Goal: Task Accomplishment & Management: Manage account settings

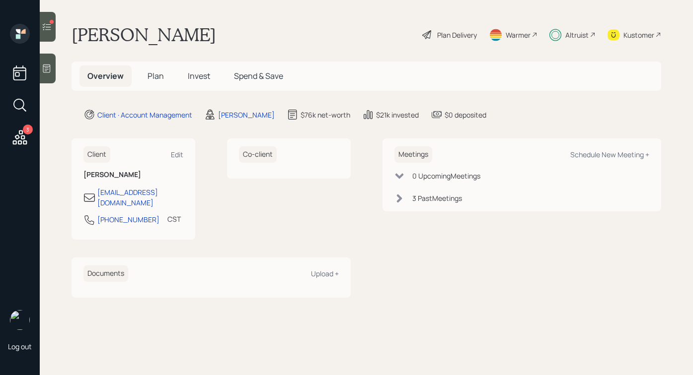
click at [50, 31] on icon at bounding box center [47, 27] width 10 height 10
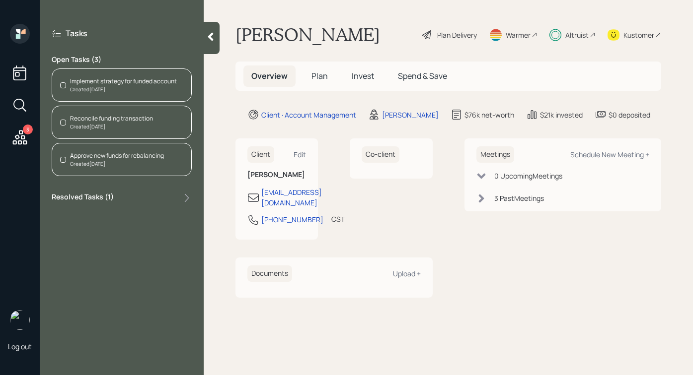
click at [207, 32] on icon at bounding box center [211, 37] width 10 height 10
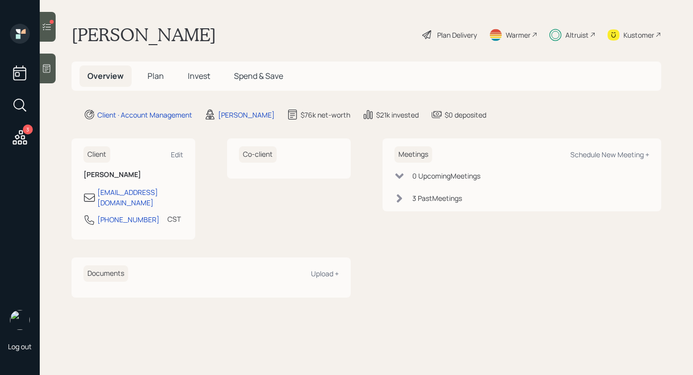
click at [198, 81] on span "Invest" at bounding box center [199, 76] width 22 height 11
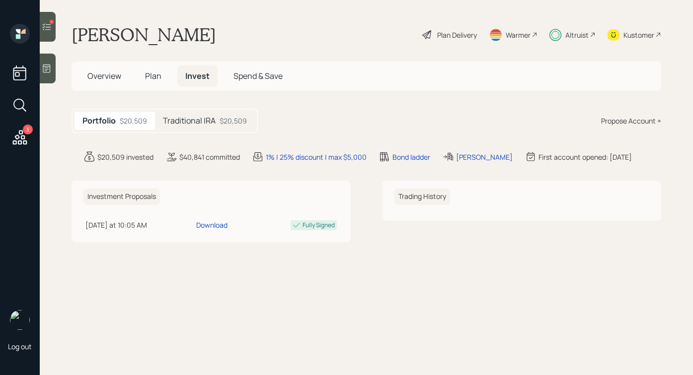
click at [199, 118] on h5 "Traditional IRA" at bounding box center [189, 120] width 53 height 9
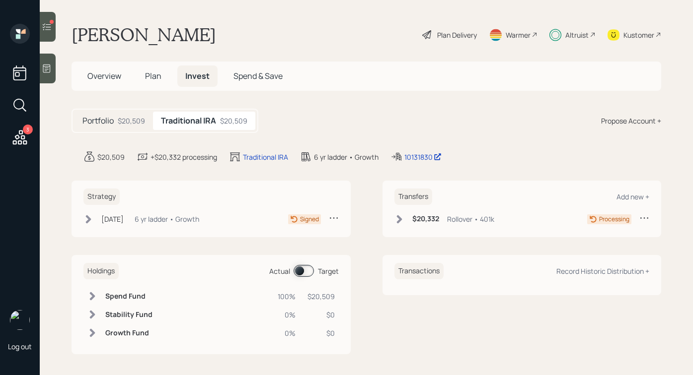
click at [148, 217] on div "[DATE] [DATE] 2:29 PM EDT 6 yr ladder • Growth" at bounding box center [141, 219] width 116 height 12
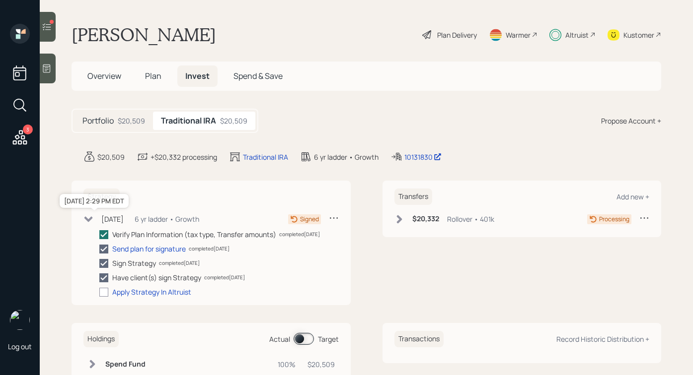
click at [124, 216] on div "[DATE]" at bounding box center [112, 219] width 22 height 10
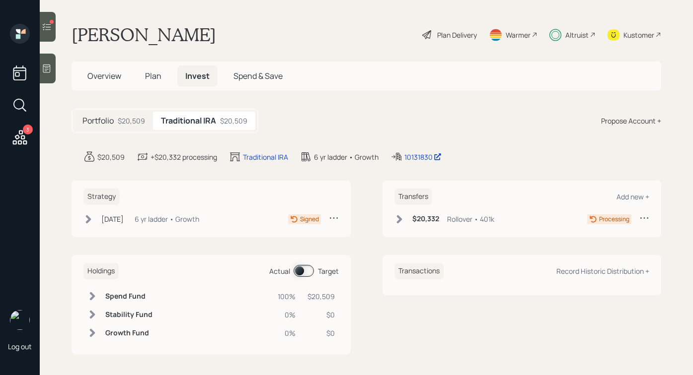
click at [517, 221] on div "$20,332 Rollover • 401k Processing" at bounding box center [521, 219] width 255 height 12
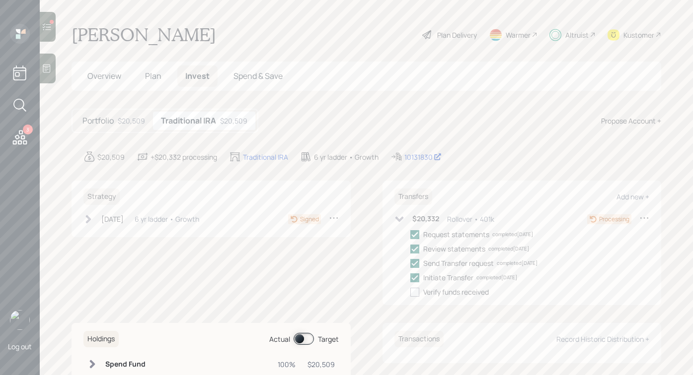
click at [457, 224] on div "Rollover • 401k" at bounding box center [470, 219] width 47 height 10
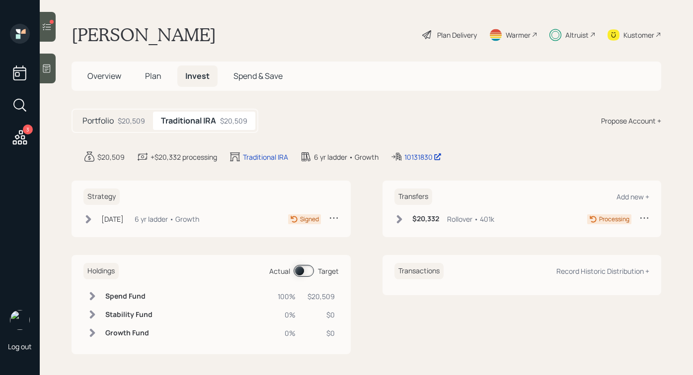
click at [52, 34] on div at bounding box center [48, 27] width 16 height 30
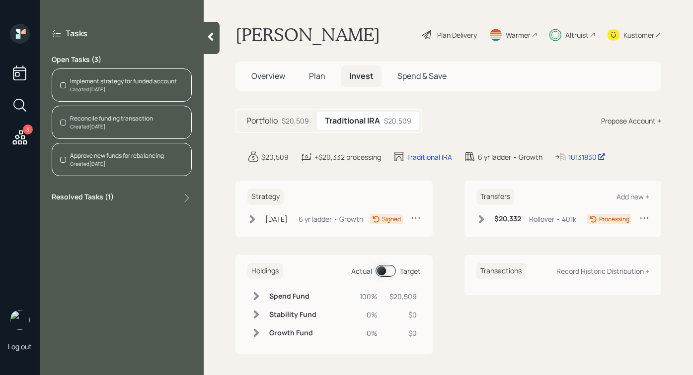
click at [151, 84] on div "Implement strategy for funded account" at bounding box center [123, 81] width 107 height 9
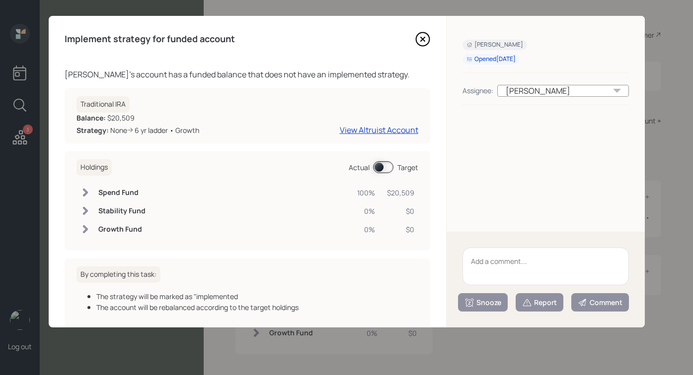
scroll to position [51, 0]
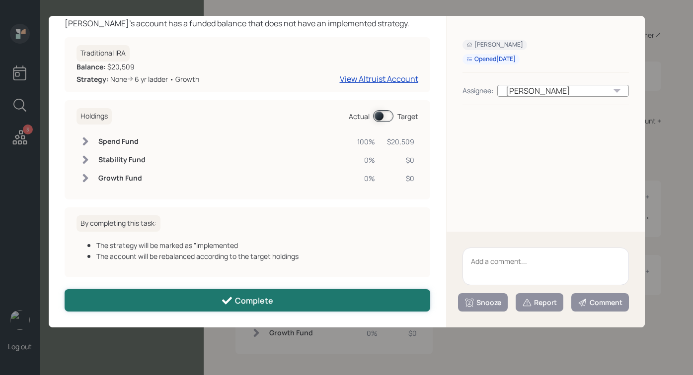
click at [294, 306] on button "Complete" at bounding box center [248, 301] width 366 height 22
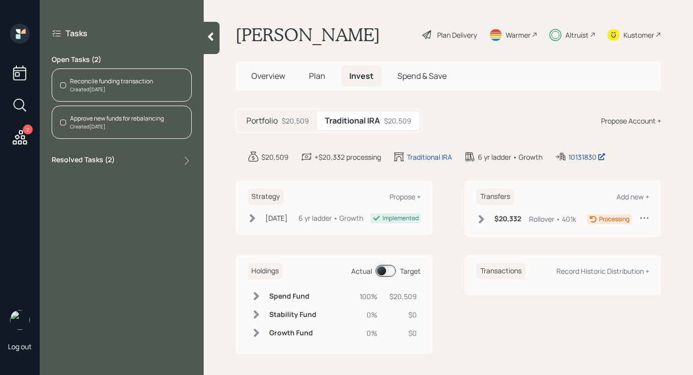
click at [258, 222] on div "[DATE] [DATE] 2:29 PM EDT 6 yr ladder • Growth" at bounding box center [305, 218] width 116 height 10
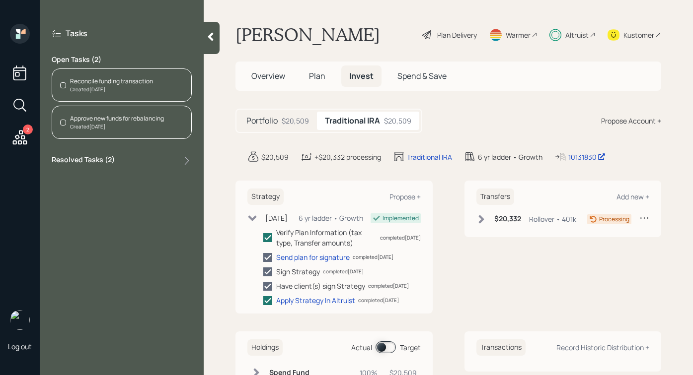
click at [121, 89] on div "Created [DATE]" at bounding box center [111, 89] width 83 height 7
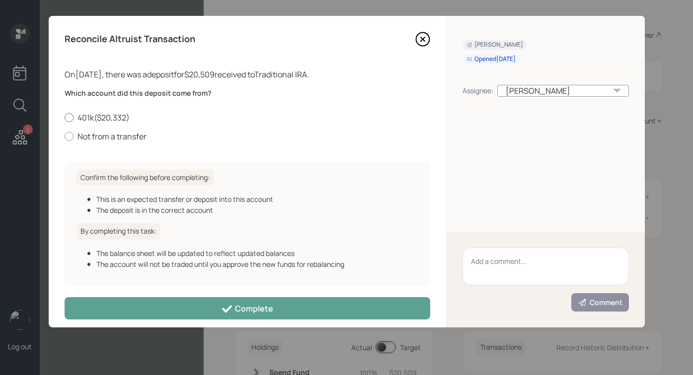
click at [91, 115] on label "401k ( $20,332 )" at bounding box center [248, 117] width 366 height 11
click at [65, 117] on input "401k ( $20,332 )" at bounding box center [64, 117] width 0 height 0
radio input "true"
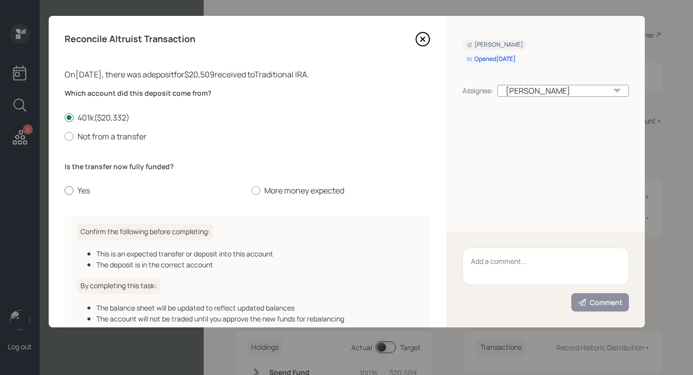
click at [74, 192] on label "Yes" at bounding box center [154, 190] width 179 height 11
click at [65, 191] on input "Yes" at bounding box center [64, 191] width 0 height 0
radio input "true"
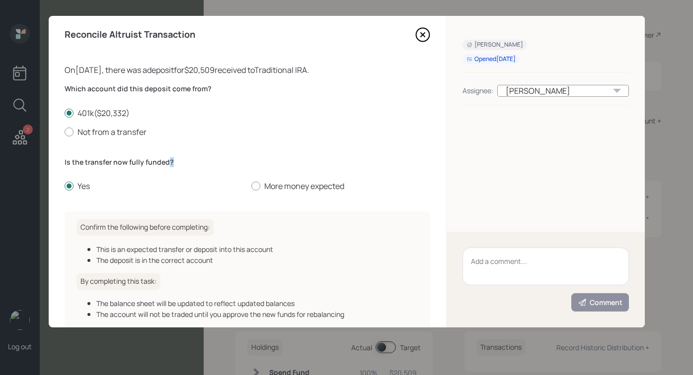
click at [169, 159] on label "Is the transfer now fully funded?" at bounding box center [248, 162] width 366 height 10
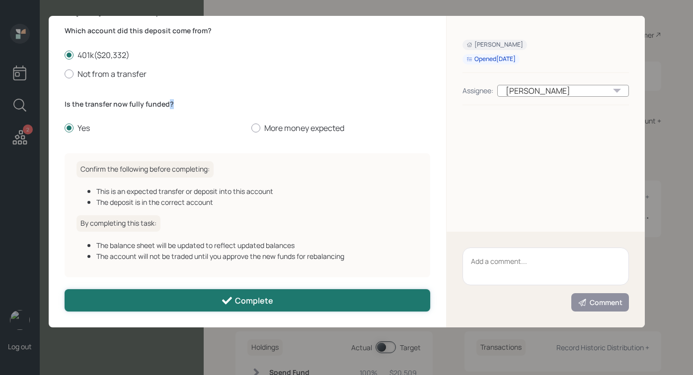
click at [215, 304] on button "Complete" at bounding box center [248, 301] width 366 height 22
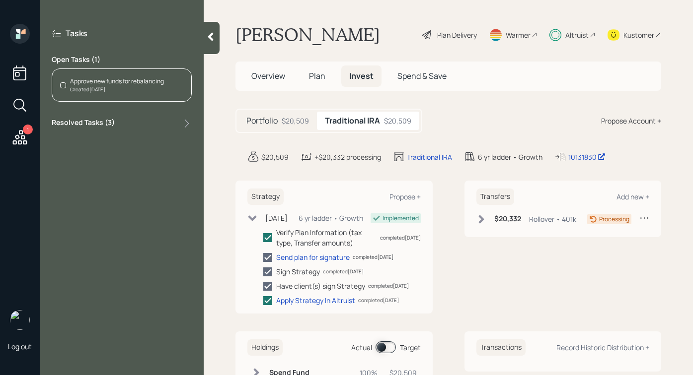
click at [102, 86] on div "Created [DATE]" at bounding box center [117, 89] width 94 height 7
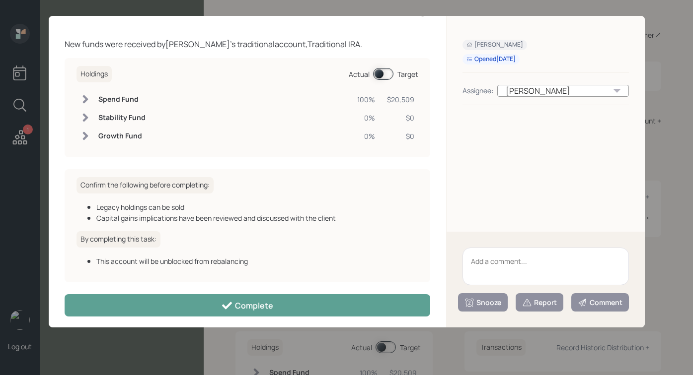
scroll to position [0, 0]
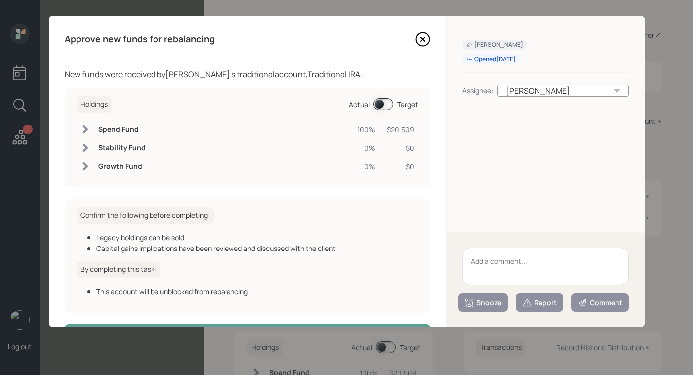
click at [421, 36] on icon at bounding box center [422, 39] width 15 height 15
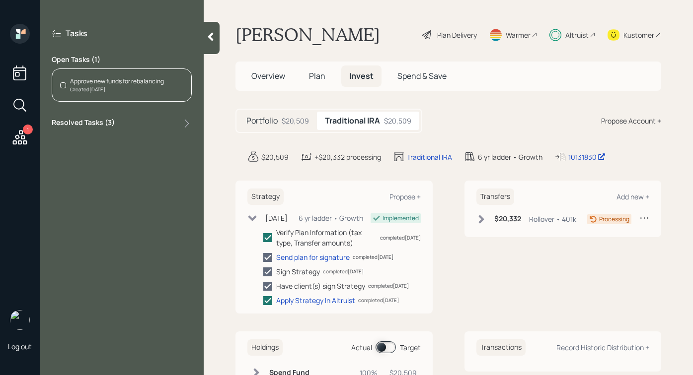
click at [171, 79] on div "Approve new funds for rebalancing Created [DATE]" at bounding box center [122, 85] width 140 height 33
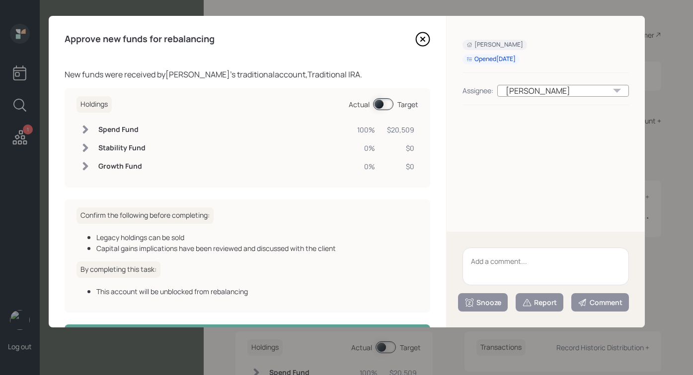
drag, startPoint x: 418, startPoint y: 125, endPoint x: 428, endPoint y: 112, distance: 15.9
click at [428, 112] on div "Holdings Actual Target Spend Fund 100% $20,509 Stability Fund 0% $0 Growth Fund…" at bounding box center [248, 137] width 366 height 99
click at [437, 113] on div "Approve new funds for rebalancing New funds were received by [PERSON_NAME] 's t…" at bounding box center [247, 172] width 397 height 312
click at [383, 97] on div "Holdings Actual Target" at bounding box center [247, 104] width 342 height 16
click at [379, 115] on div "Holdings Actual Target Spend Fund 100% $20,509 Stability Fund 0% $0 Growth Fund…" at bounding box center [248, 137] width 366 height 99
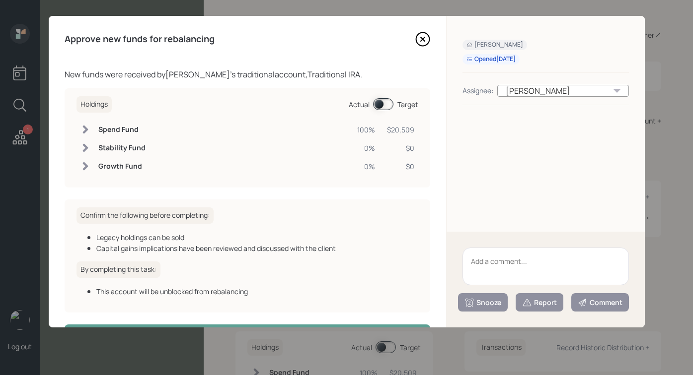
click at [379, 105] on span at bounding box center [383, 104] width 20 height 12
drag, startPoint x: 389, startPoint y: 103, endPoint x: 397, endPoint y: 105, distance: 7.9
click at [397, 105] on div "Actual Target" at bounding box center [384, 104] width 70 height 12
click at [390, 105] on span at bounding box center [383, 104] width 20 height 12
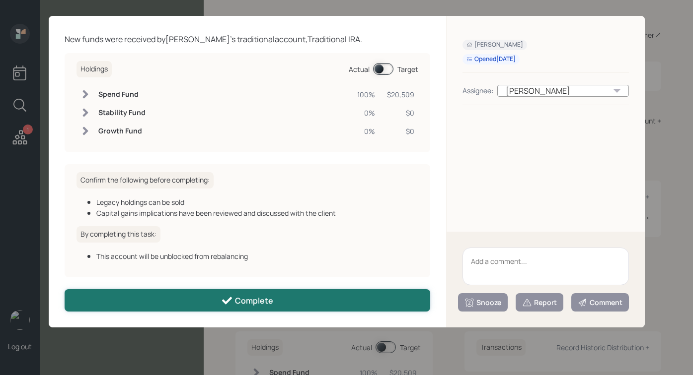
click at [311, 295] on button "Complete" at bounding box center [248, 301] width 366 height 22
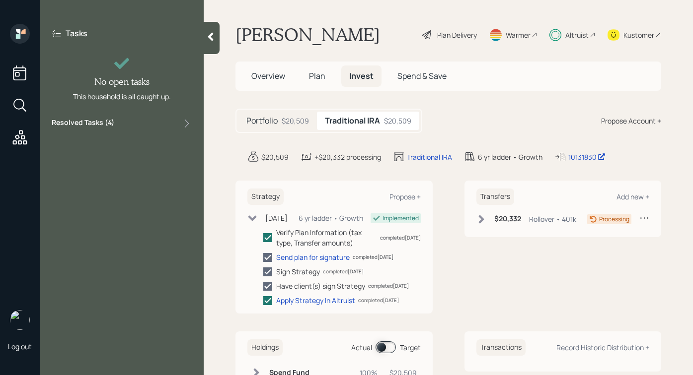
click at [508, 225] on div "$20,332 Rollover • 401k Processing" at bounding box center [562, 221] width 173 height 16
click at [508, 222] on h6 "$20,332" at bounding box center [507, 219] width 27 height 8
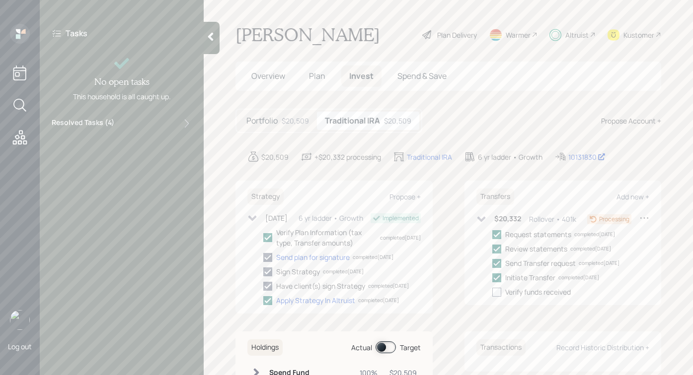
click at [500, 294] on div at bounding box center [496, 292] width 9 height 9
click at [492, 293] on input "checkbox" at bounding box center [492, 292] width 0 height 0
checkbox input "true"
click at [504, 219] on h6 "$20,332" at bounding box center [507, 219] width 27 height 8
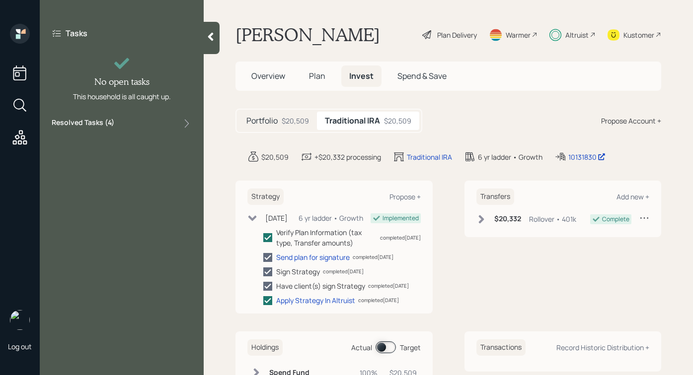
click at [202, 38] on div "Tasks No open tasks This household is all caught up. Resolved Tasks ( 4 )" at bounding box center [122, 79] width 164 height 110
click at [206, 32] on icon at bounding box center [211, 37] width 10 height 10
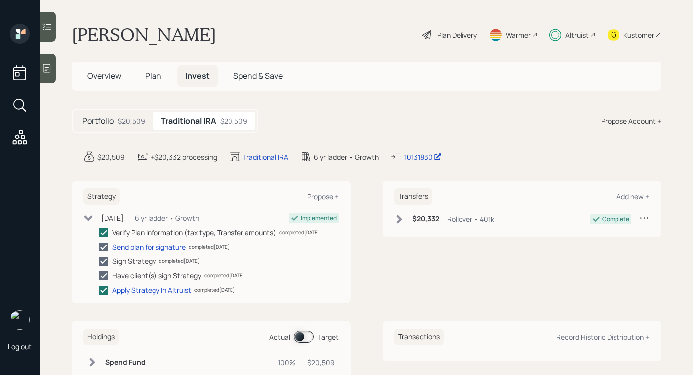
click at [453, 37] on div "Plan Delivery" at bounding box center [457, 35] width 40 height 10
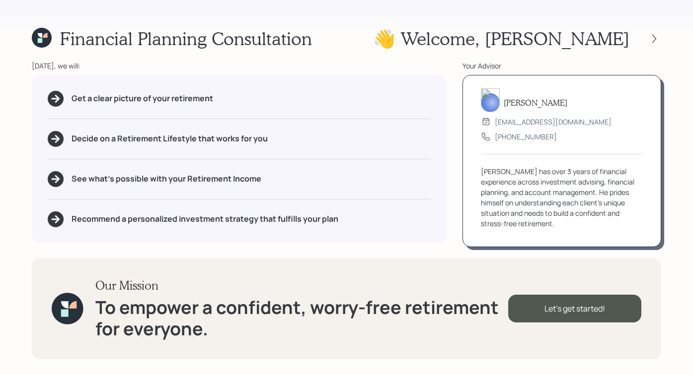
click at [644, 40] on div at bounding box center [645, 39] width 32 height 14
click at [667, 40] on div "Financial Planning Consultation 👋 Welcome , [PERSON_NAME] [DATE], we will: Get …" at bounding box center [346, 187] width 693 height 375
click at [654, 40] on icon at bounding box center [654, 38] width 4 height 8
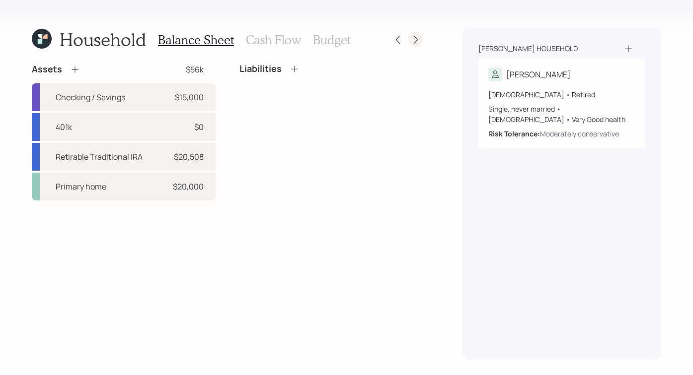
click at [416, 38] on icon at bounding box center [416, 40] width 10 height 10
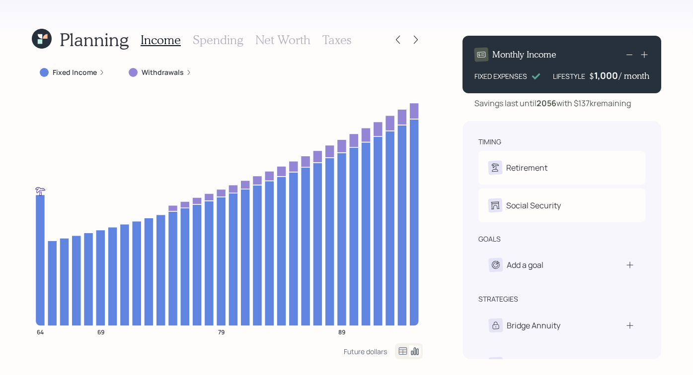
click at [32, 42] on icon at bounding box center [42, 39] width 20 height 20
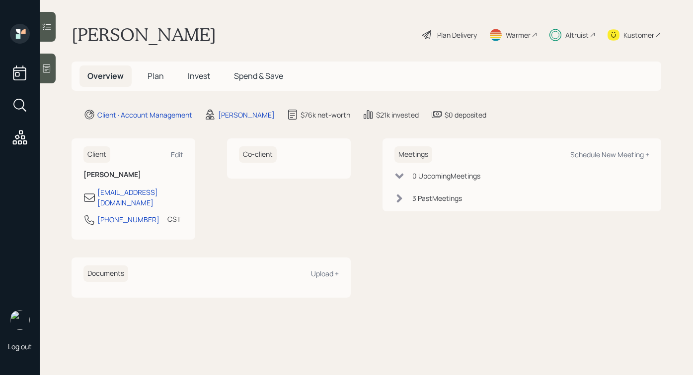
click at [575, 33] on div "Altruist" at bounding box center [576, 35] width 23 height 10
click at [559, 29] on icon at bounding box center [555, 35] width 12 height 12
click at [430, 34] on icon at bounding box center [427, 35] width 12 height 12
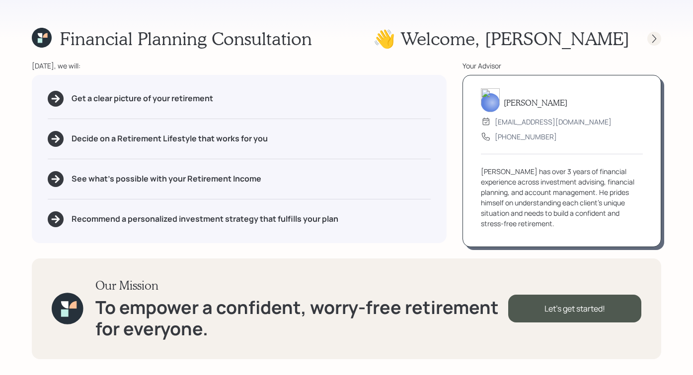
click at [653, 36] on icon at bounding box center [654, 39] width 10 height 10
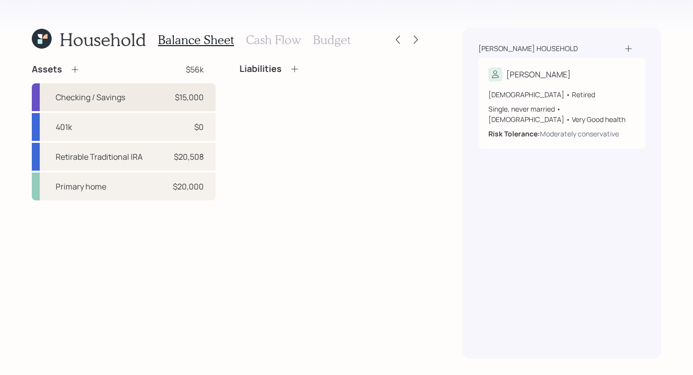
click at [199, 99] on div "$15,000" at bounding box center [189, 97] width 29 height 12
select select "emergency_fund"
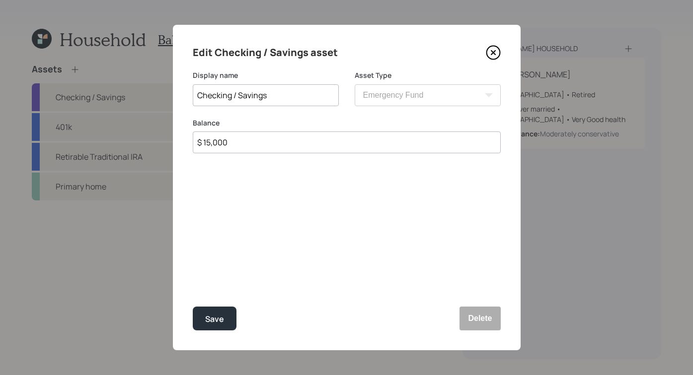
click at [495, 60] on div "Edit Checking / Savings asset" at bounding box center [347, 53] width 308 height 16
click at [495, 58] on icon at bounding box center [493, 52] width 15 height 15
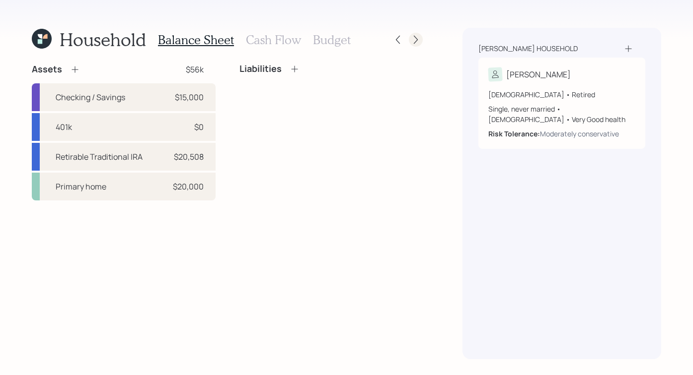
click at [411, 38] on icon at bounding box center [416, 40] width 10 height 10
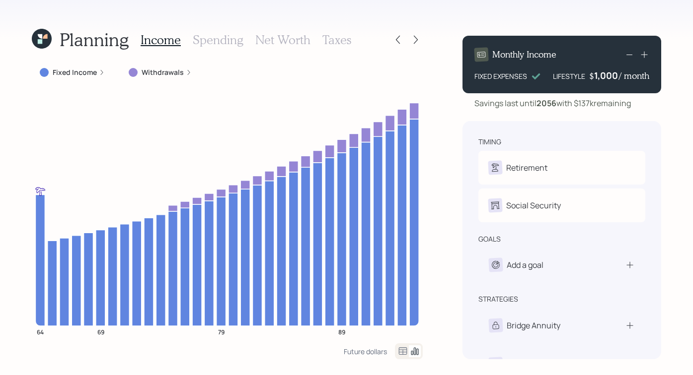
click at [403, 45] on div at bounding box center [398, 40] width 14 height 14
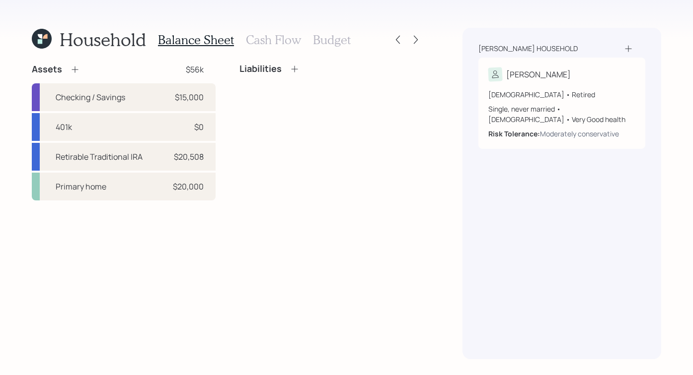
click at [285, 43] on h3 "Cash Flow" at bounding box center [273, 40] width 55 height 14
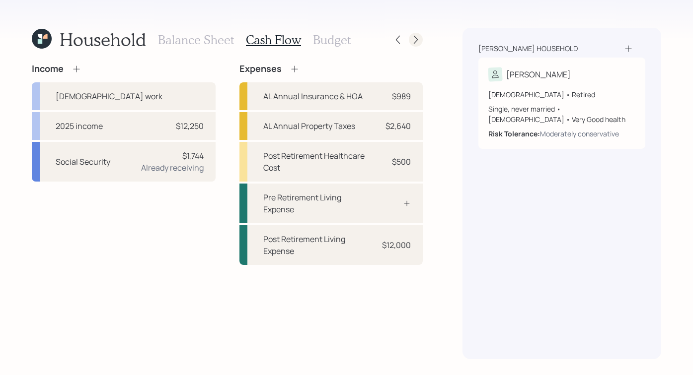
click at [418, 45] on div at bounding box center [416, 40] width 14 height 14
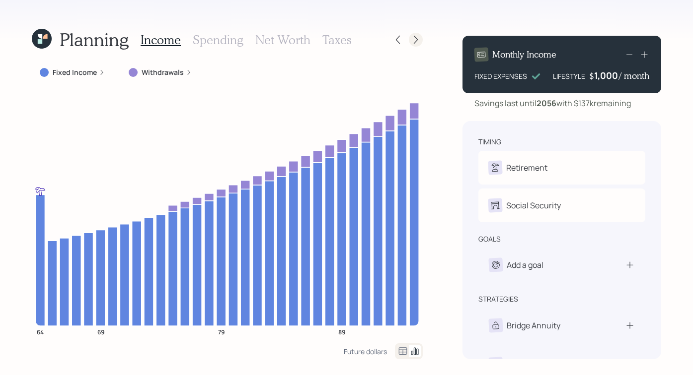
click at [412, 38] on icon at bounding box center [416, 40] width 10 height 10
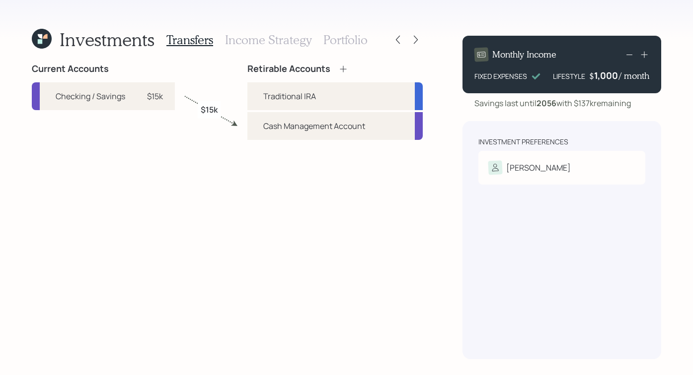
click at [50, 40] on icon at bounding box center [42, 39] width 20 height 20
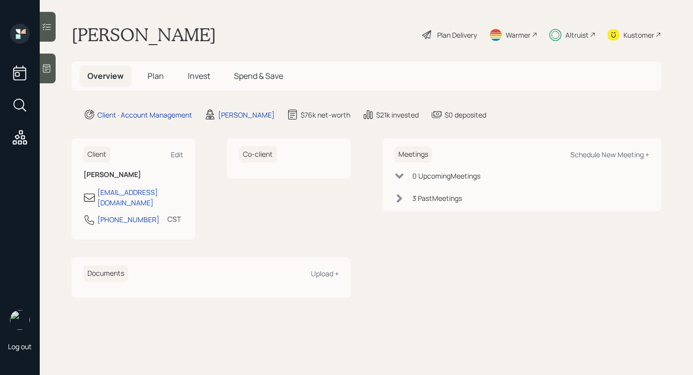
click at [35, 22] on div "Log out" at bounding box center [20, 187] width 40 height 375
click at [55, 22] on div at bounding box center [48, 27] width 16 height 30
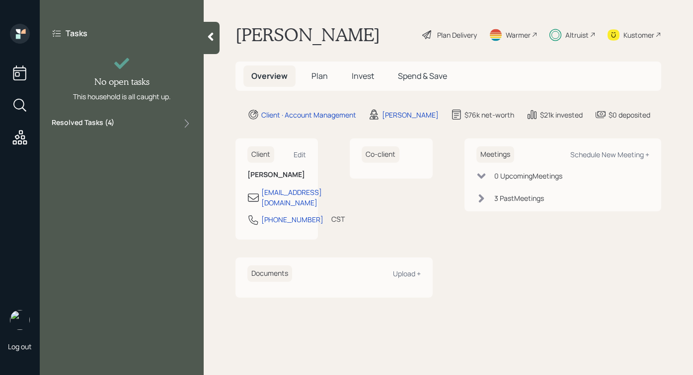
click at [213, 30] on div at bounding box center [212, 38] width 16 height 32
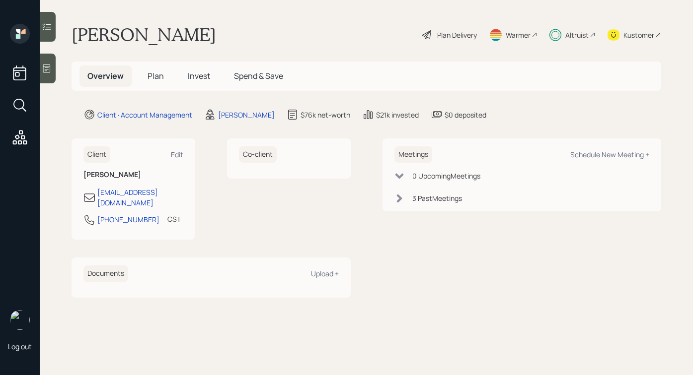
click at [186, 77] on h5 "Invest" at bounding box center [199, 76] width 38 height 21
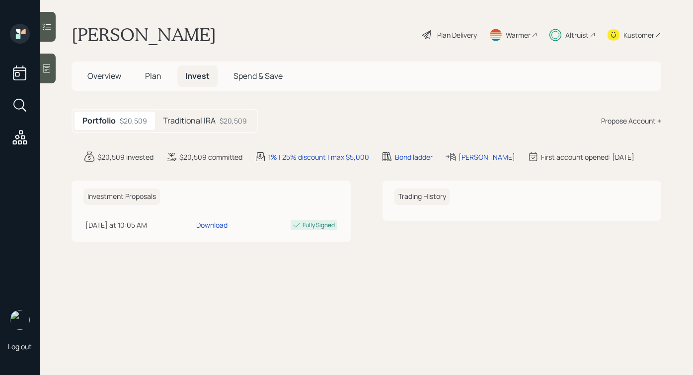
click at [196, 118] on h5 "Traditional IRA" at bounding box center [189, 120] width 53 height 9
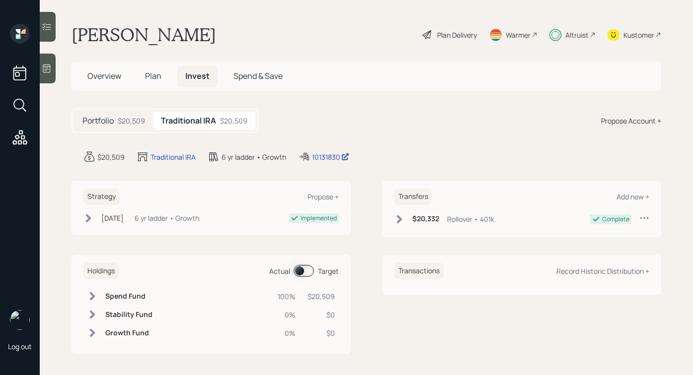
click at [312, 272] on span at bounding box center [304, 271] width 20 height 12
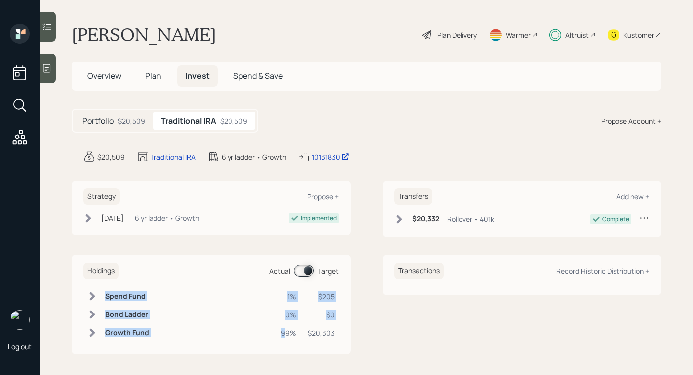
drag, startPoint x: 339, startPoint y: 335, endPoint x: 285, endPoint y: 335, distance: 54.1
click at [285, 335] on div "Holdings Actual Target Spend Fund 1% $205 Bond Ladder 0% $0 Growth Fund 99% $20…" at bounding box center [211, 304] width 279 height 99
click at [408, 93] on main "[PERSON_NAME] Plan Delivery Warmer Altruist Kustomer Overview Plan Invest Spend…" at bounding box center [366, 187] width 653 height 375
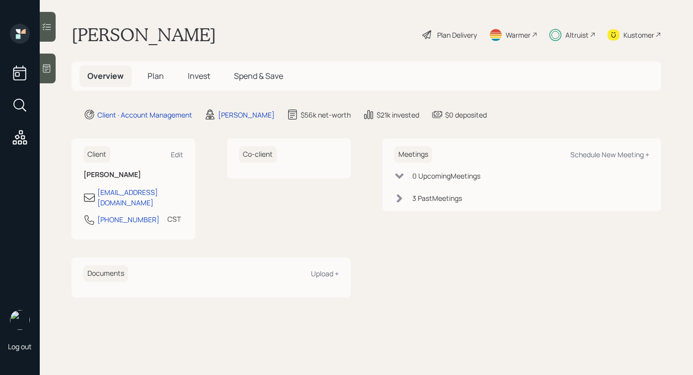
click at [22, 131] on icon at bounding box center [20, 137] width 14 height 14
